Goal: Go to known website: Access a specific website the user already knows

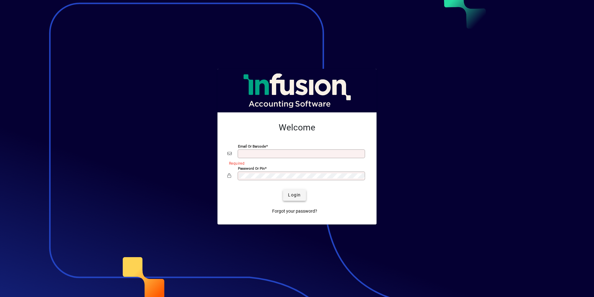
type input "**********"
click at [289, 196] on span "Login" at bounding box center [294, 195] width 13 height 7
